Goal: Information Seeking & Learning: Learn about a topic

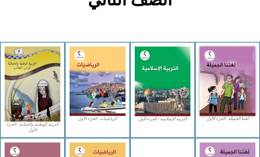
scroll to position [155, 0]
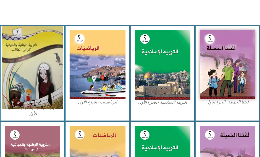
click at [21, 84] on img at bounding box center [32, 67] width 61 height 82
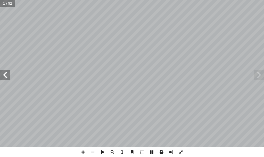
click at [4, 79] on span at bounding box center [5, 75] width 10 height 10
click at [4, 72] on span at bounding box center [5, 75] width 10 height 10
